Goal: Transaction & Acquisition: Obtain resource

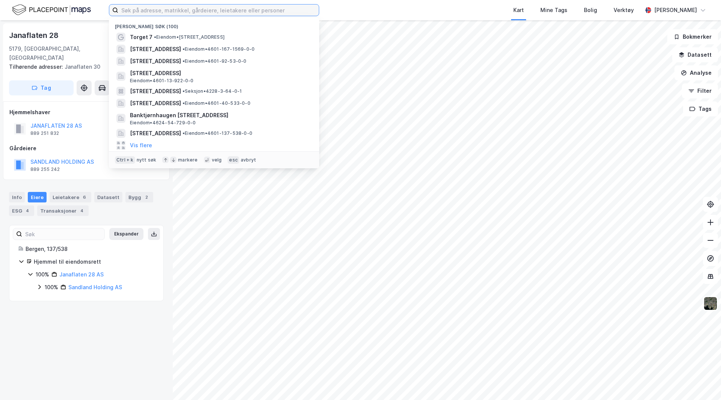
click at [124, 9] on input at bounding box center [218, 10] width 201 height 11
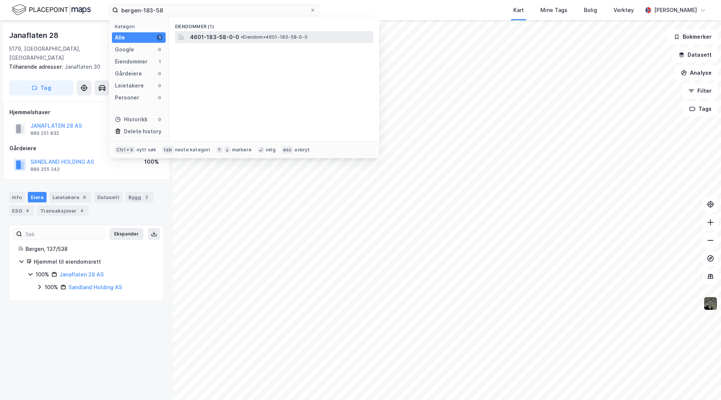
click at [296, 35] on span "• Eiendom • 4601-183-58-0-0" at bounding box center [274, 37] width 67 height 6
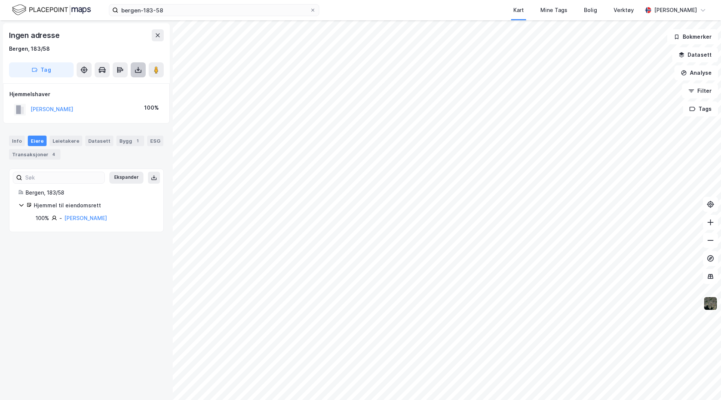
click at [137, 69] on icon at bounding box center [138, 70] width 3 height 2
click at [112, 85] on div "Last ned grunnbok" at bounding box center [101, 85] width 44 height 6
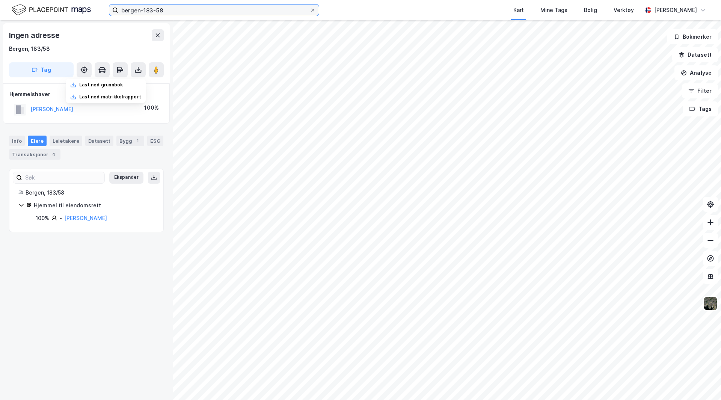
click at [166, 9] on input "bergen-183-58" at bounding box center [214, 10] width 192 height 11
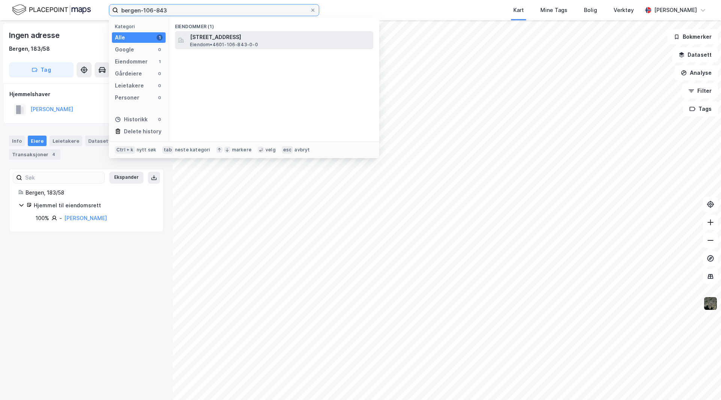
type input "bergen-106-843"
click at [263, 40] on span "[STREET_ADDRESS]" at bounding box center [280, 37] width 180 height 9
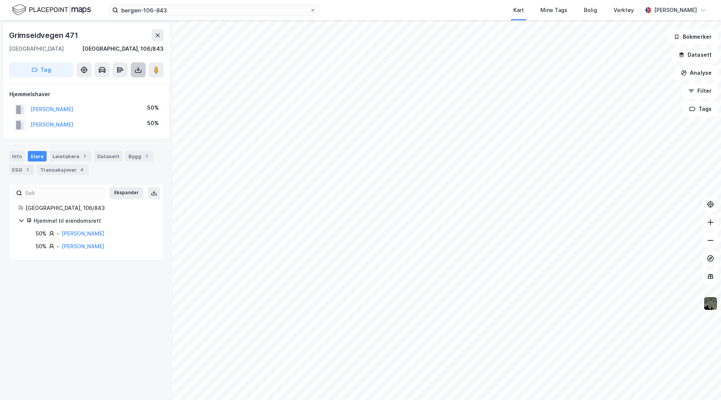
click at [135, 69] on icon at bounding box center [138, 70] width 8 height 8
click at [115, 83] on div "Last ned grunnbok" at bounding box center [101, 85] width 44 height 6
